Goal: Information Seeking & Learning: Understand process/instructions

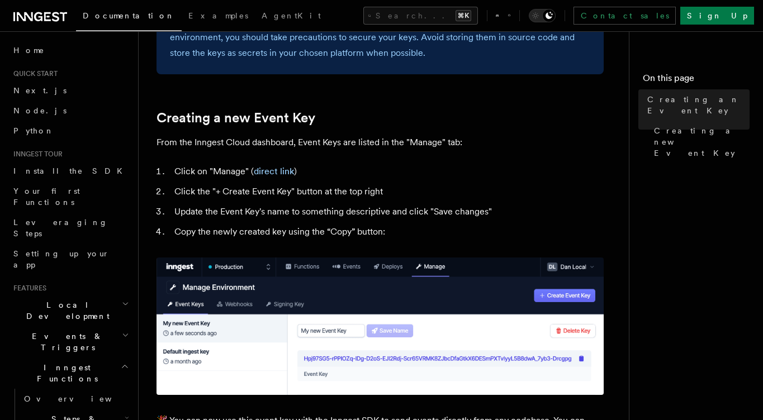
scroll to position [422, 0]
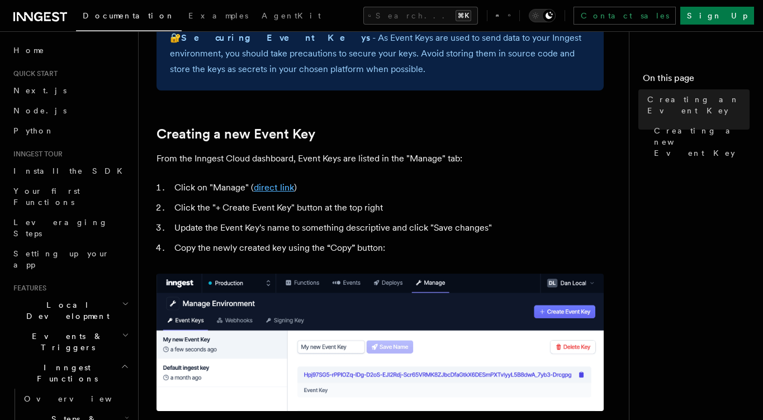
click at [276, 191] on link "direct link" at bounding box center [274, 187] width 40 height 11
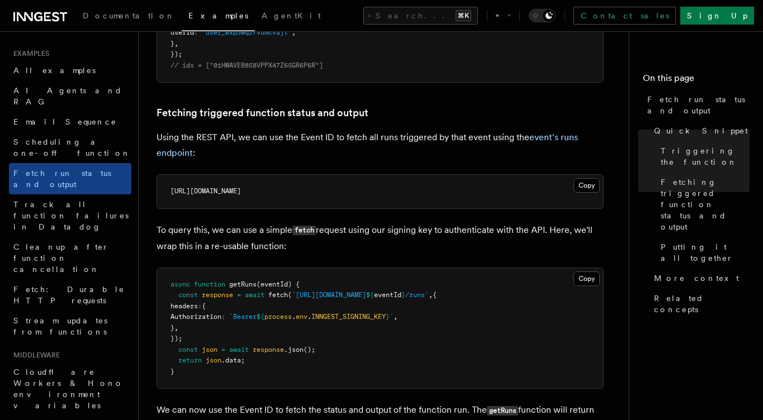
scroll to position [578, 0]
click at [592, 281] on button "Copy Copied" at bounding box center [587, 278] width 26 height 15
drag, startPoint x: 156, startPoint y: 132, endPoint x: 443, endPoint y: 192, distance: 292.8
copy article "Using the REST API, we can use the Event ID to fetch all runs triggered by that…"
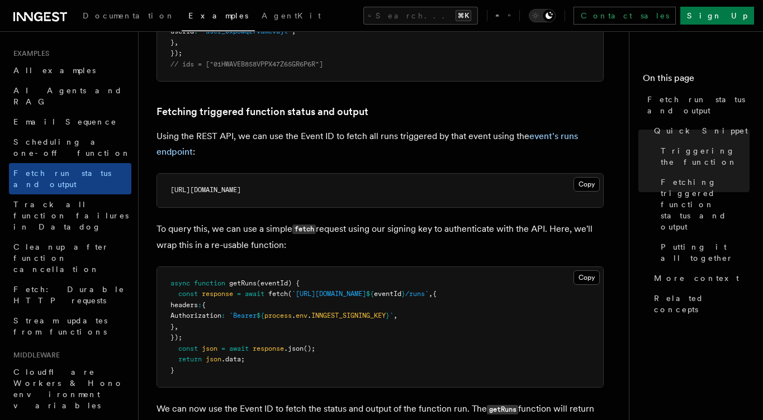
click at [523, 175] on pre "[URL][DOMAIN_NAME]" at bounding box center [380, 191] width 446 height 34
click at [579, 180] on button "Copy Copied" at bounding box center [587, 184] width 26 height 15
